Goal: Information Seeking & Learning: Find specific page/section

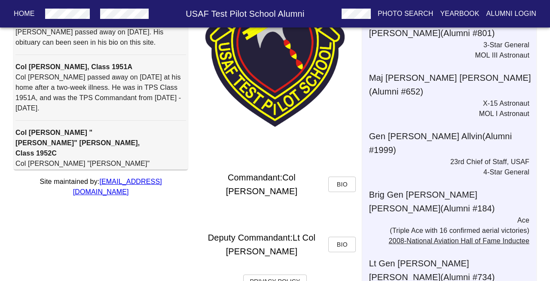
scroll to position [159, 0]
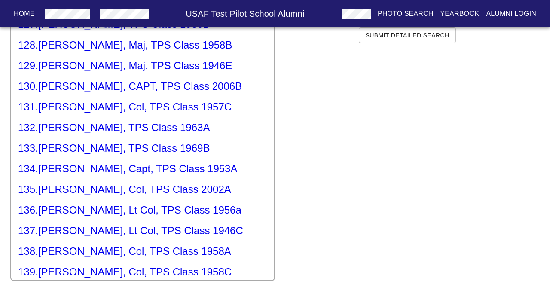
scroll to position [2602, 0]
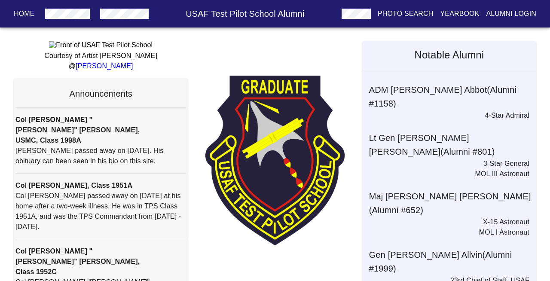
click at [227, 18] on h6 "USAF Test Pilot School Alumni" at bounding box center [245, 14] width 186 height 14
click at [226, 15] on h6 "USAF Test Pilot School Alumni" at bounding box center [245, 14] width 186 height 14
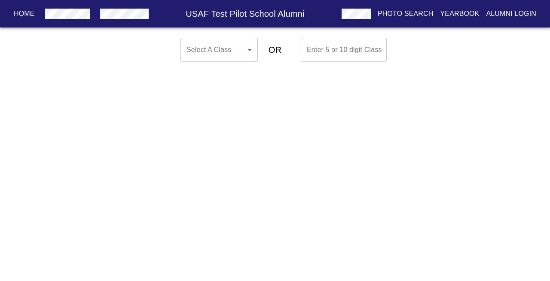
click at [249, 51] on body "Home USAF Test Pilot School Alumni Photo Search Yearbook Alumni Login Select A …" at bounding box center [275, 49] width 550 height 31
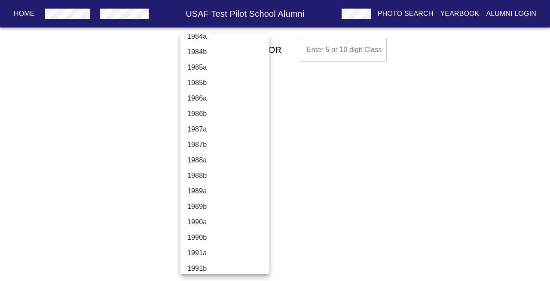
scroll to position [1775, 0]
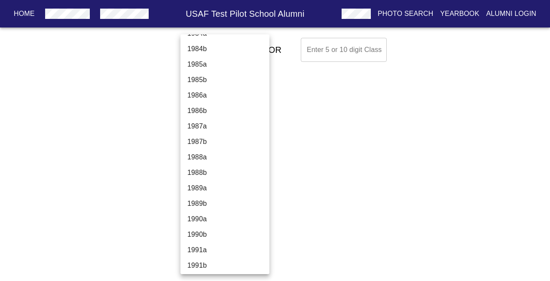
click at [195, 154] on li "1988a" at bounding box center [224, 157] width 89 height 15
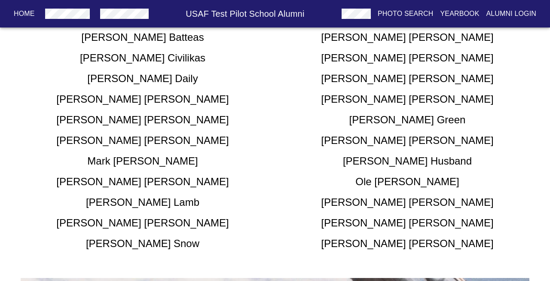
scroll to position [0, 0]
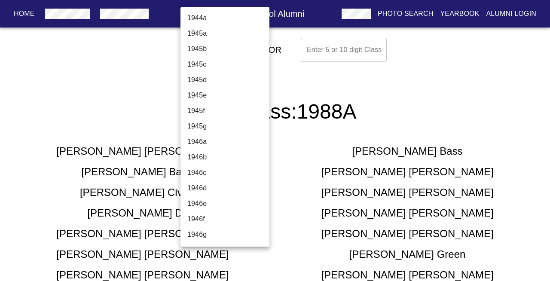
scroll to position [1778, 0]
click at [206, 143] on li "1988b" at bounding box center [224, 141] width 89 height 15
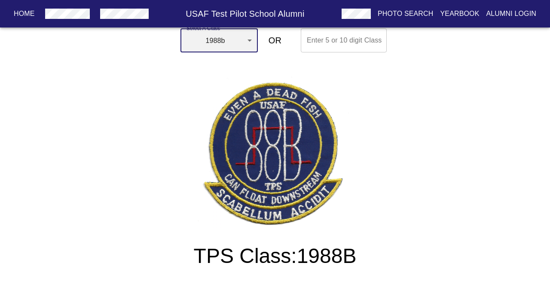
scroll to position [0, 0]
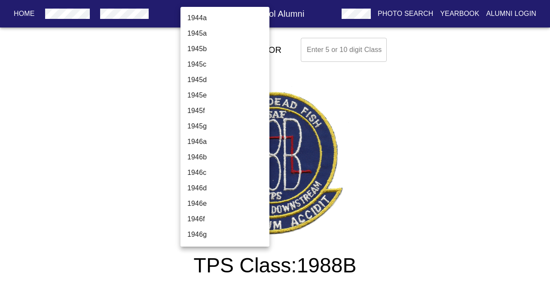
scroll to position [1794, 0]
click at [199, 141] on li "1989a" at bounding box center [224, 141] width 89 height 15
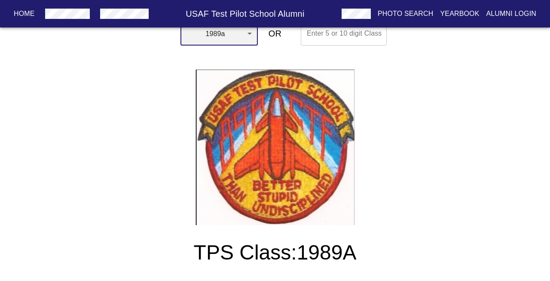
scroll to position [0, 0]
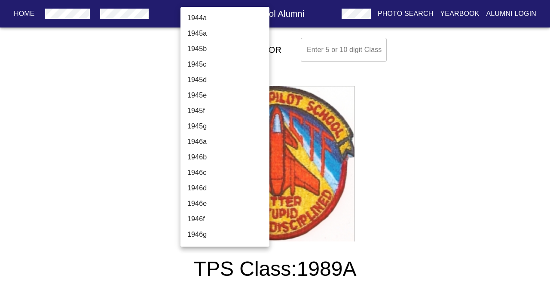
scroll to position [1809, 0]
click at [199, 140] on li "1989b" at bounding box center [224, 141] width 89 height 15
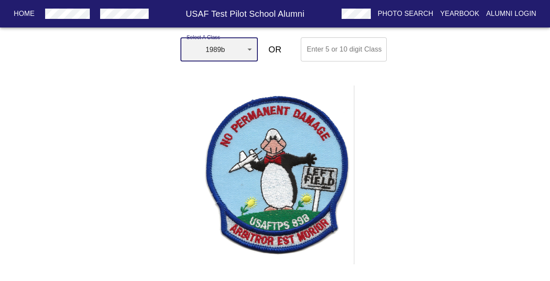
scroll to position [0, 0]
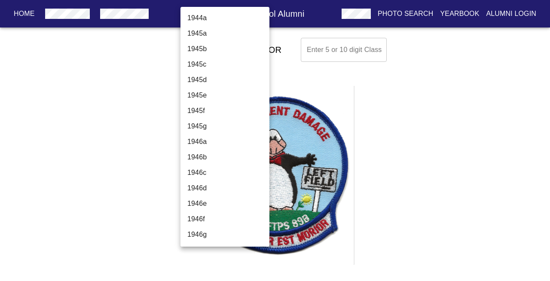
scroll to position [1825, 0]
click at [196, 142] on li "1990a" at bounding box center [224, 141] width 89 height 15
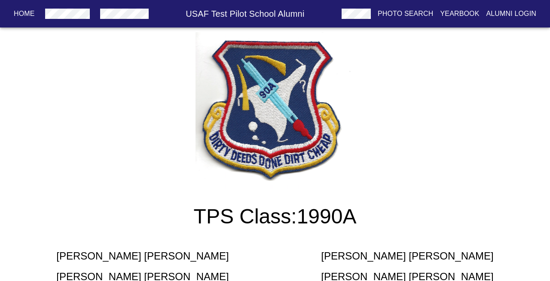
scroll to position [0, 0]
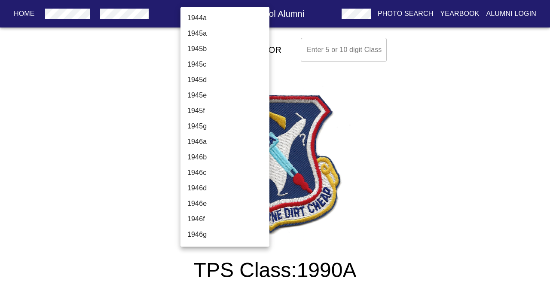
scroll to position [1840, 0]
click at [196, 140] on li "1990b" at bounding box center [224, 141] width 89 height 15
type input "1990b"
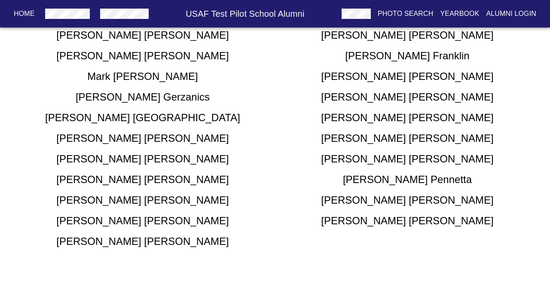
scroll to position [344, 0]
